Goal: Transaction & Acquisition: Obtain resource

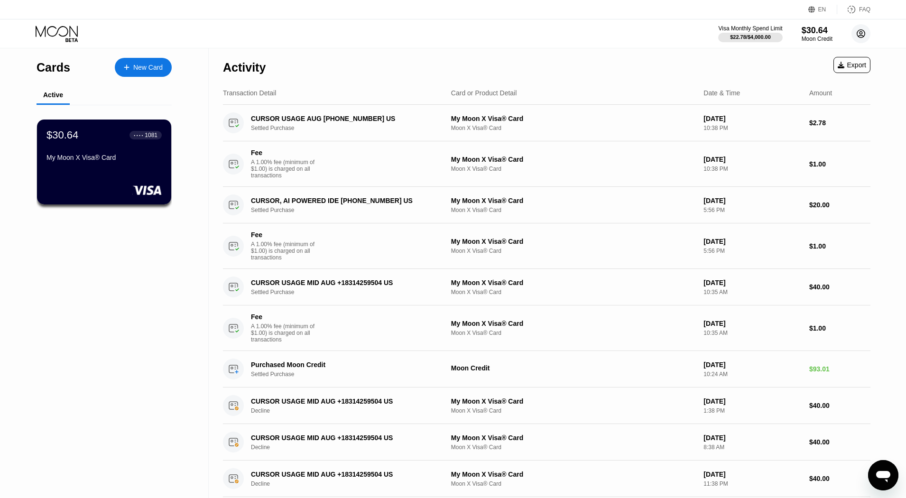
click at [859, 35] on circle at bounding box center [860, 33] width 19 height 19
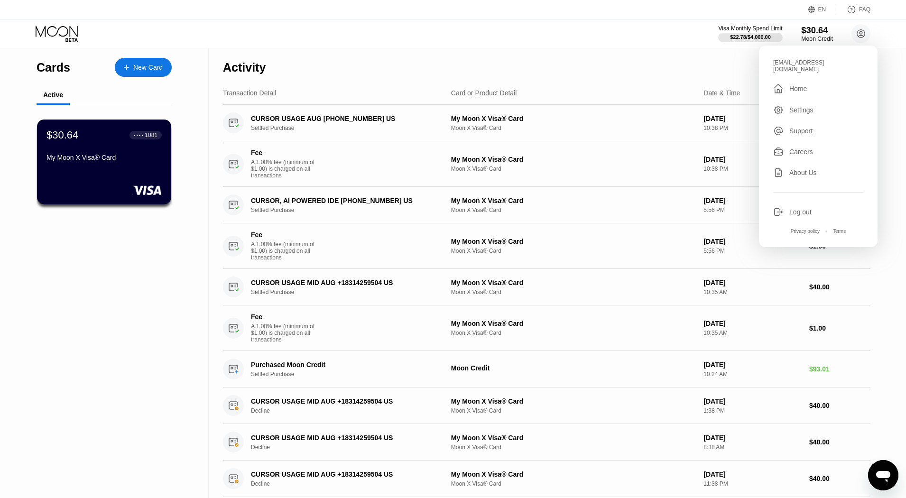
click at [814, 32] on div "$30.64" at bounding box center [817, 30] width 32 height 10
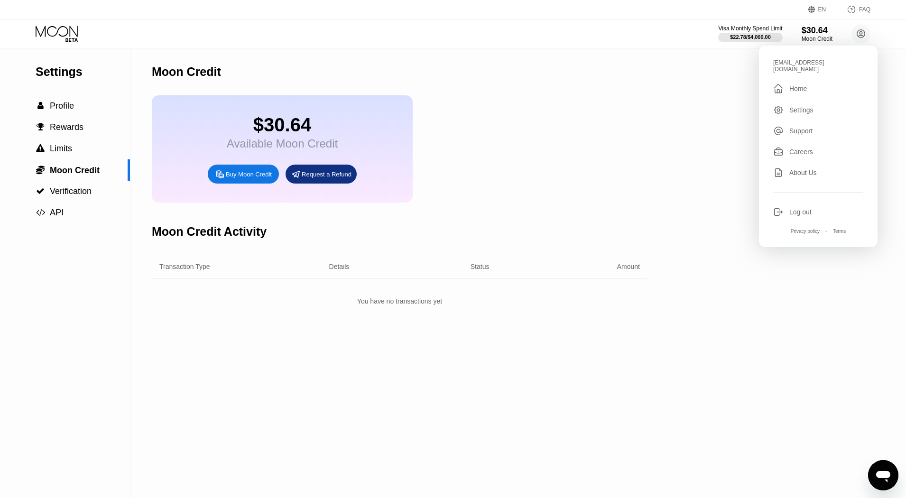
click at [522, 132] on div "$30.64 Available Moon Credit Buy Moon Credit Request a Refund" at bounding box center [400, 148] width 496 height 107
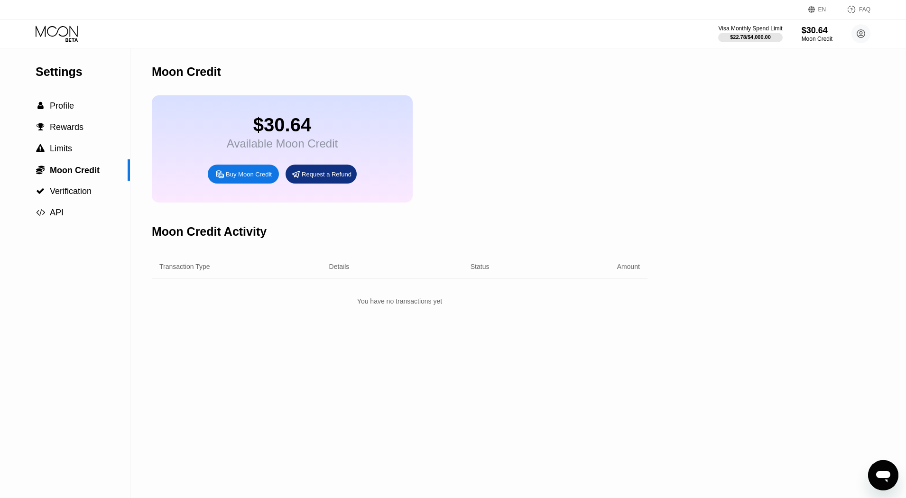
click at [322, 178] on div "Request a Refund" at bounding box center [327, 174] width 50 height 8
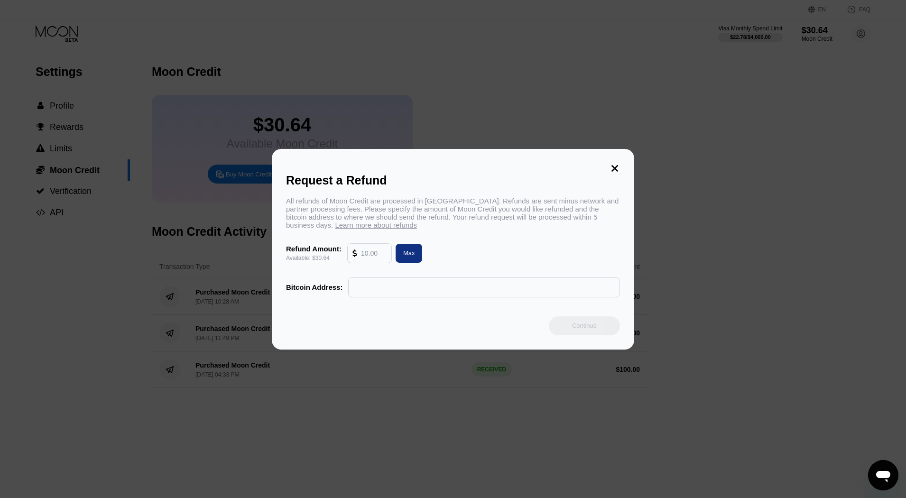
click at [387, 285] on input "text" at bounding box center [483, 287] width 261 height 19
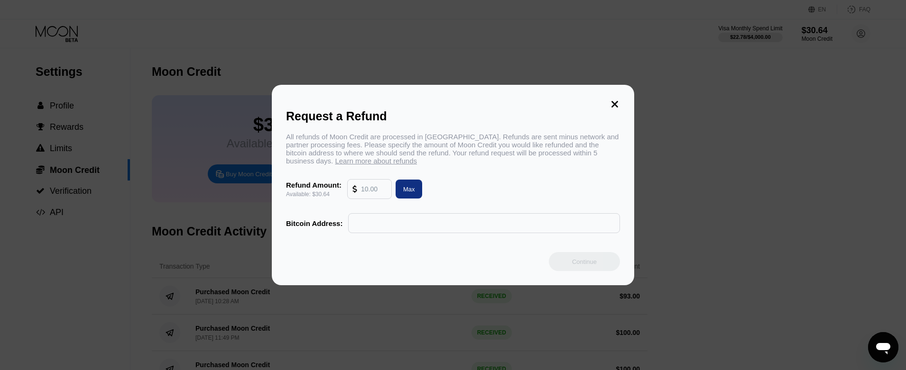
click at [411, 222] on input "text" at bounding box center [483, 223] width 261 height 19
paste input "bc1qu0993aeymres622c6paj7ypqs4qp56nh6vlhjm"
click at [543, 189] on div "Refund Amount: Available: $30.64 Max" at bounding box center [453, 189] width 334 height 20
click at [523, 223] on input "bc1qu0993aeymres622c6paj7ypqs4qp56nh6vlhjm" at bounding box center [483, 223] width 261 height 19
type input "bc1qu0993aeymres622c6paj7ypqs4qp56nh6vlhjm"
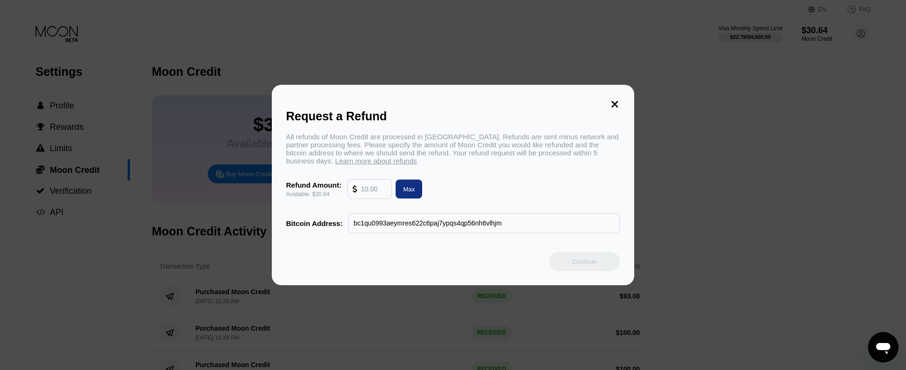
click at [507, 195] on div "Refund Amount: Available: $30.64 Max" at bounding box center [453, 189] width 334 height 20
click at [363, 199] on input "text" at bounding box center [374, 189] width 26 height 19
type input "10"
click at [573, 266] on div "Continue" at bounding box center [584, 262] width 25 height 8
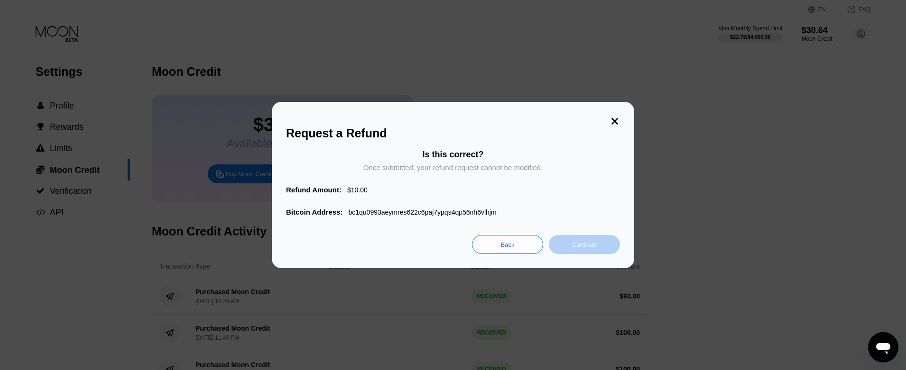
click at [575, 248] on div "Continue" at bounding box center [584, 245] width 25 height 8
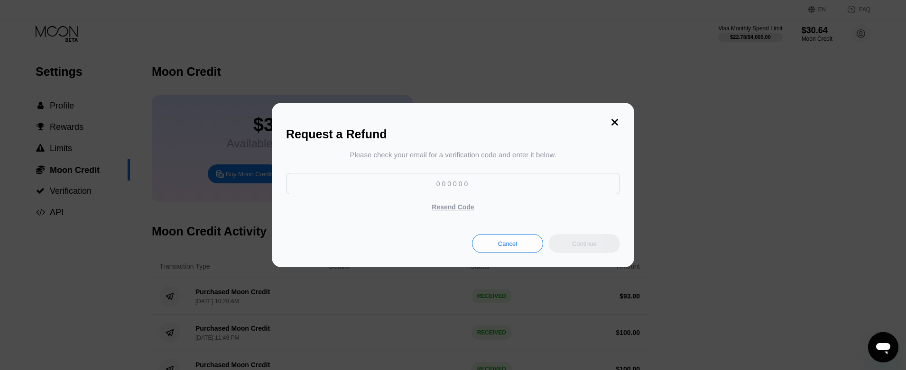
click at [420, 176] on input at bounding box center [453, 183] width 334 height 21
type input "123456"
click at [581, 250] on div "Continue" at bounding box center [584, 243] width 71 height 19
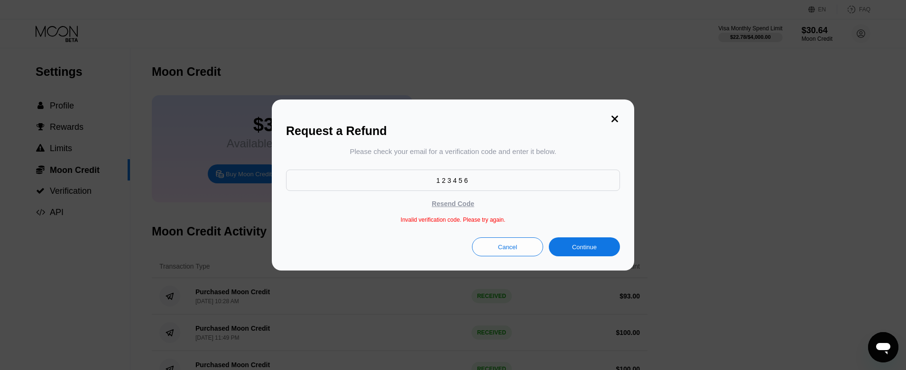
click at [614, 118] on icon at bounding box center [614, 119] width 10 height 10
